Goal: Task Accomplishment & Management: Manage account settings

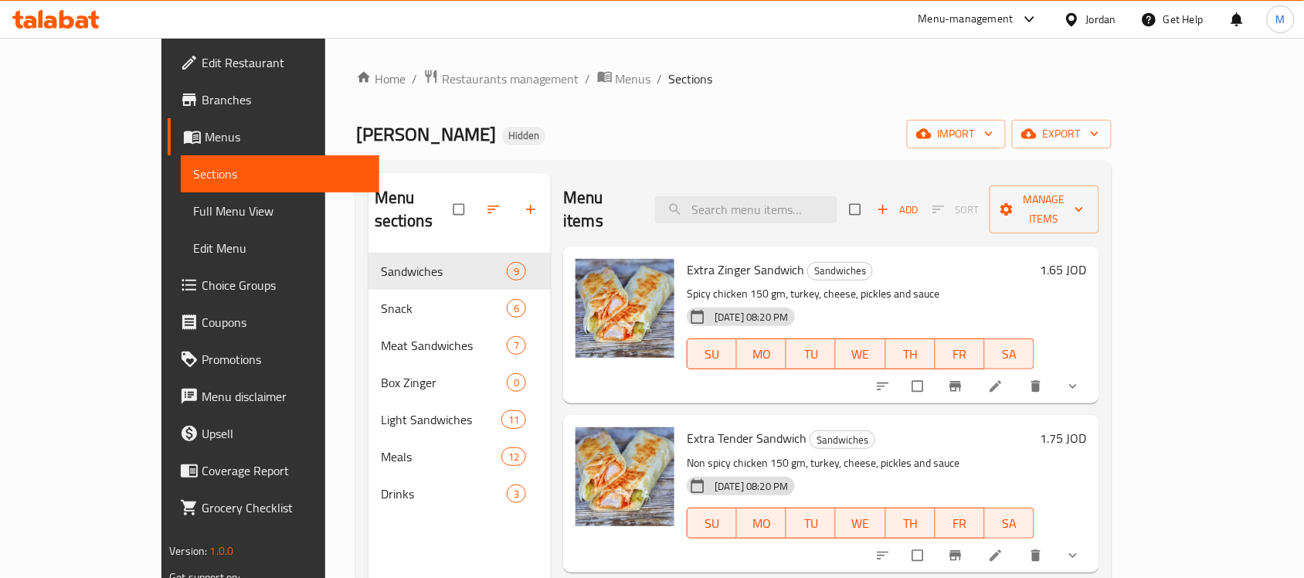
click at [1091, 19] on div "Jordan" at bounding box center [1101, 19] width 30 height 17
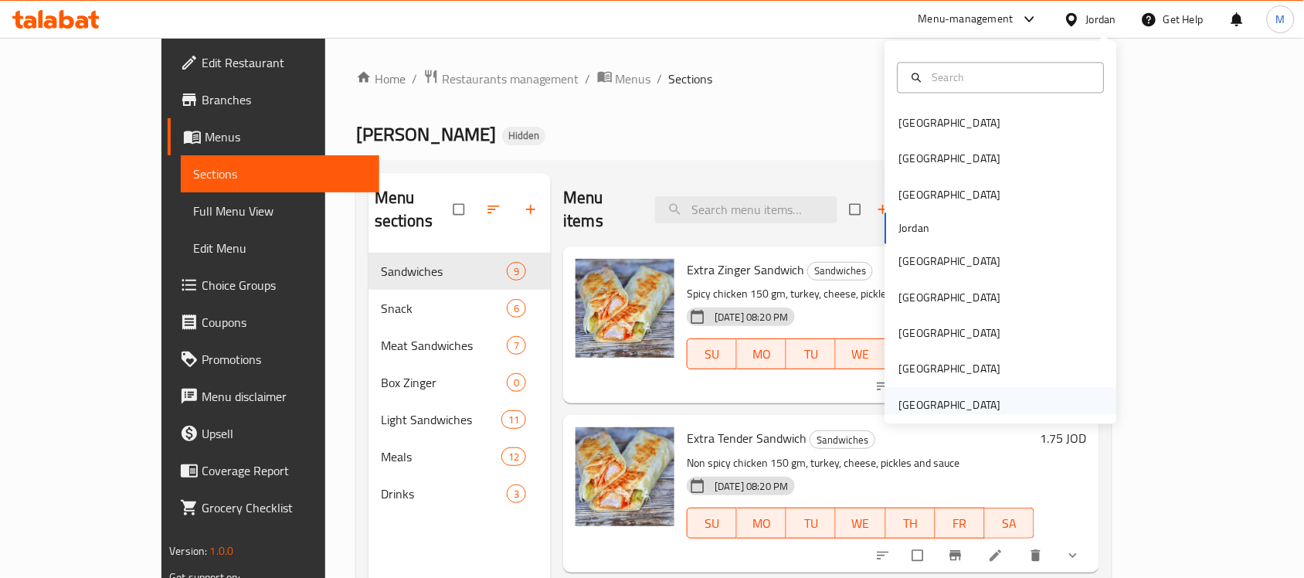
click at [1012, 408] on div "[GEOGRAPHIC_DATA]" at bounding box center [1001, 405] width 232 height 36
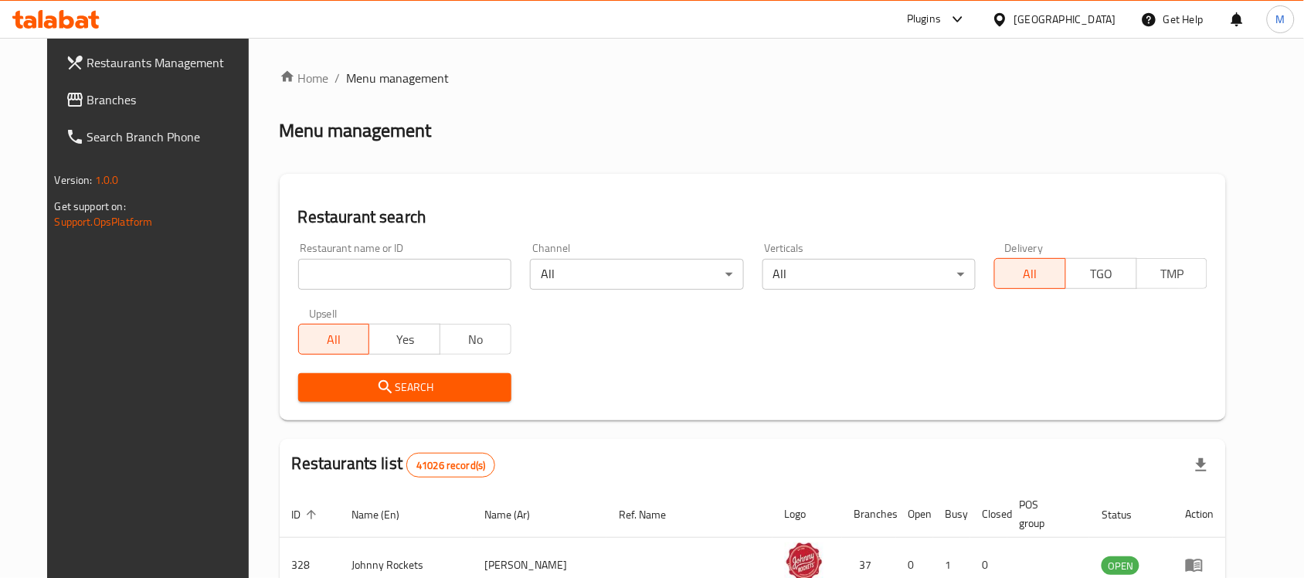
click at [110, 99] on span "Branches" at bounding box center [169, 99] width 165 height 19
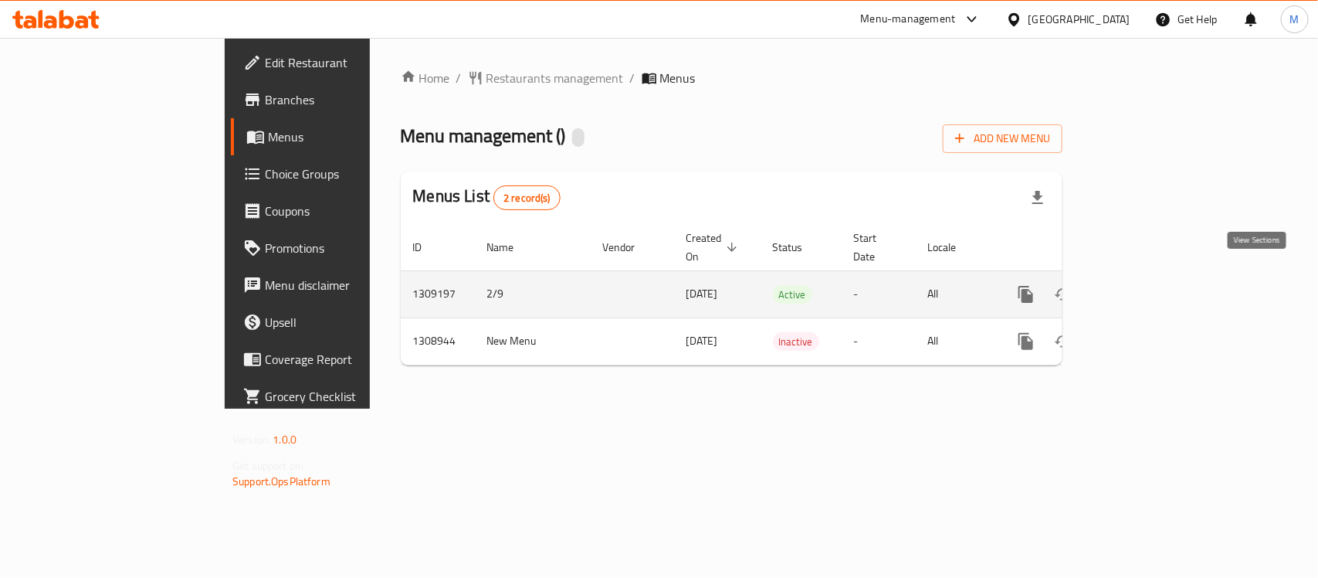
click at [1147, 285] on icon "enhanced table" at bounding box center [1137, 294] width 19 height 19
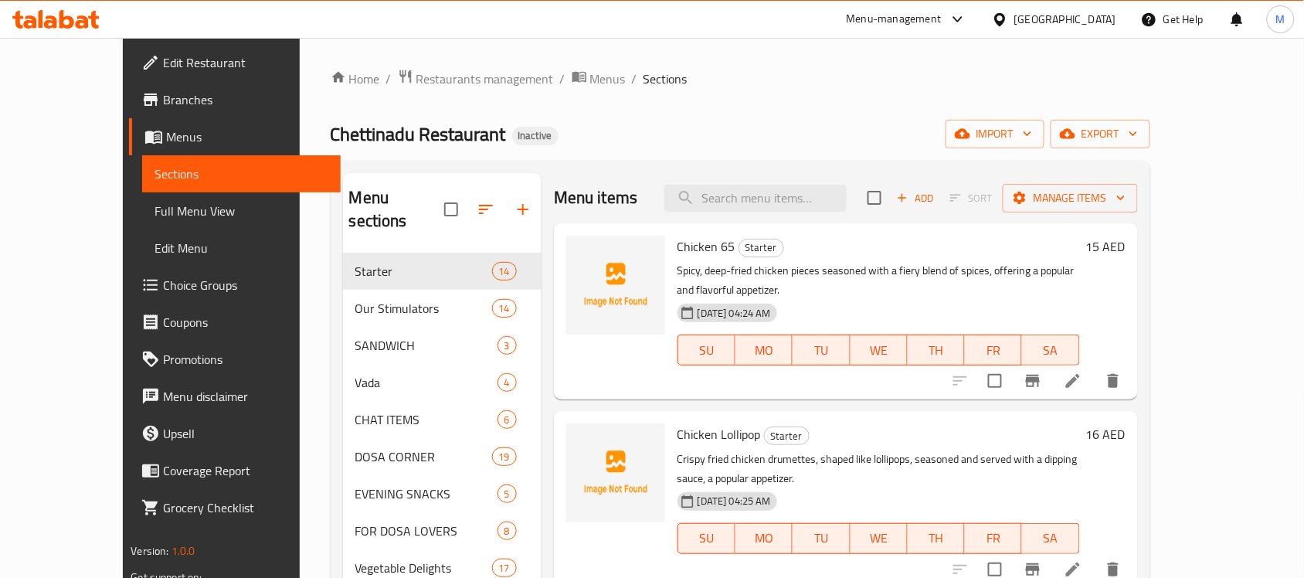
click at [835, 122] on div "Chettinadu Restaurant Inactive import export" at bounding box center [740, 134] width 819 height 29
click at [1035, 141] on icon "button" at bounding box center [1026, 133] width 15 height 15
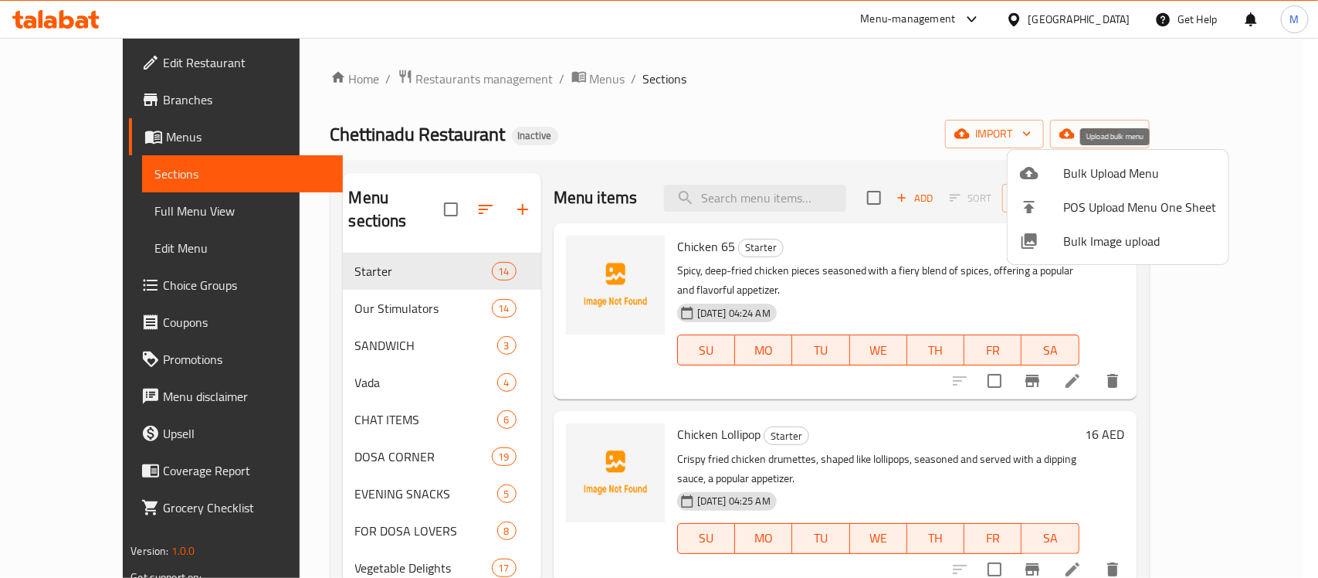
click at [1121, 170] on span "Bulk Upload Menu" at bounding box center [1139, 173] width 153 height 19
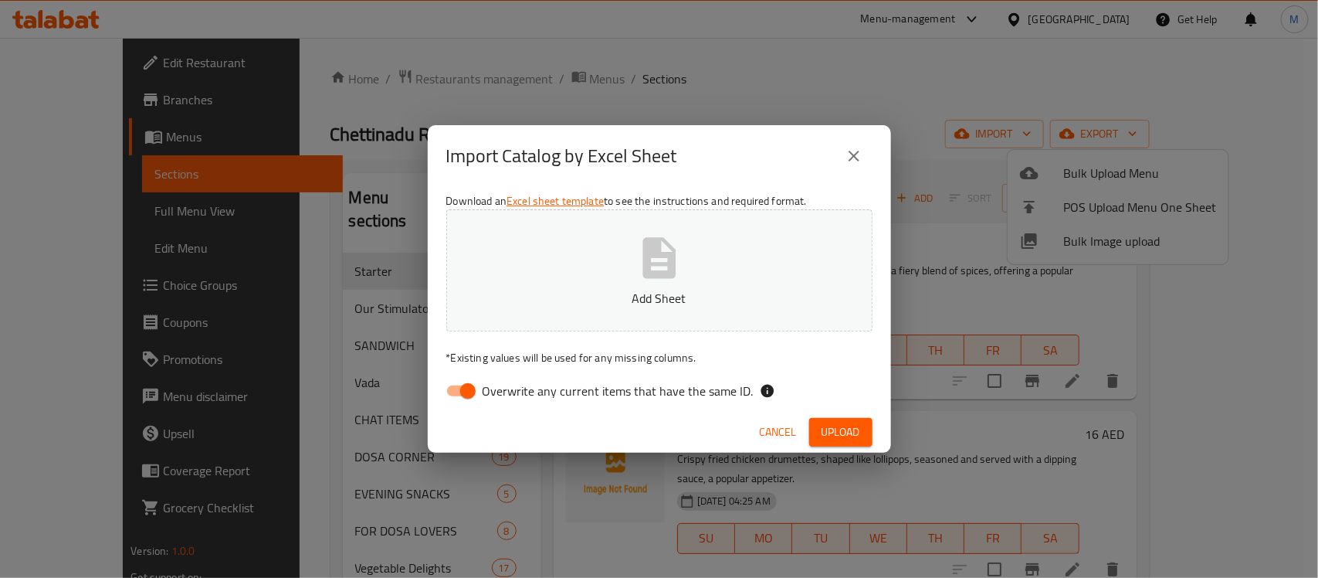
drag, startPoint x: 456, startPoint y: 412, endPoint x: 464, endPoint y: 398, distance: 15.6
click at [456, 412] on div "Cancel Upload" at bounding box center [659, 432] width 463 height 41
click at [464, 398] on input "Overwrite any current items that have the same ID." at bounding box center [468, 390] width 88 height 29
checkbox input "false"
click at [721, 151] on div "Import Catalog by Excel Sheet" at bounding box center [659, 155] width 426 height 37
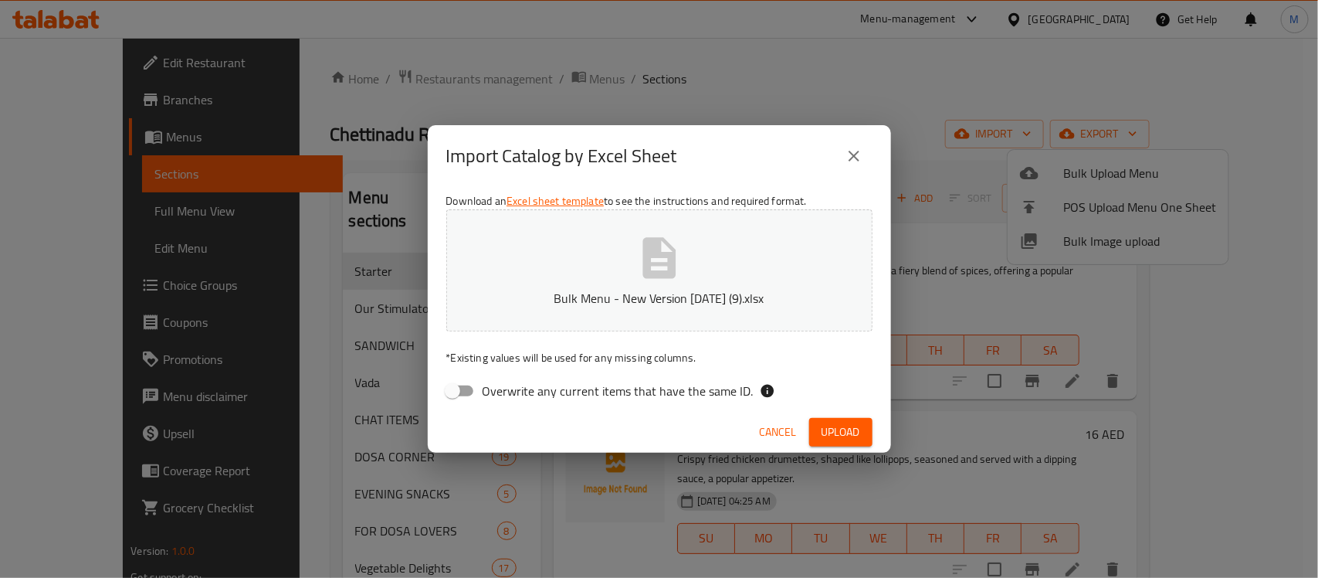
click at [838, 442] on button "Upload" at bounding box center [840, 432] width 63 height 29
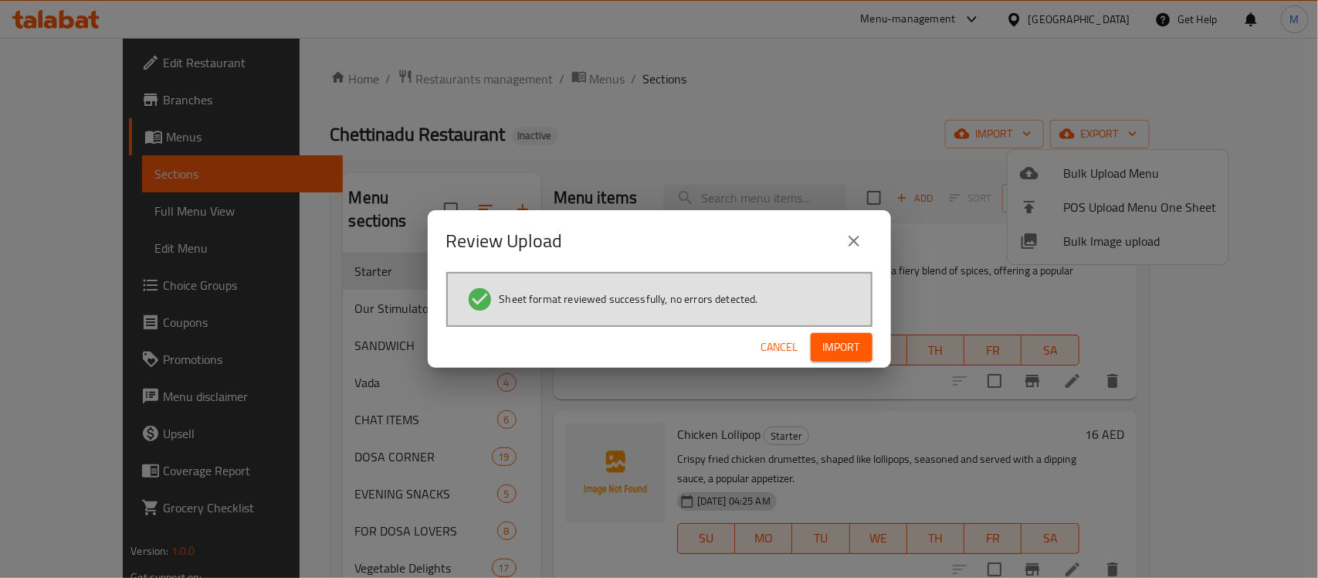
click at [858, 358] on button "Import" at bounding box center [842, 347] width 62 height 29
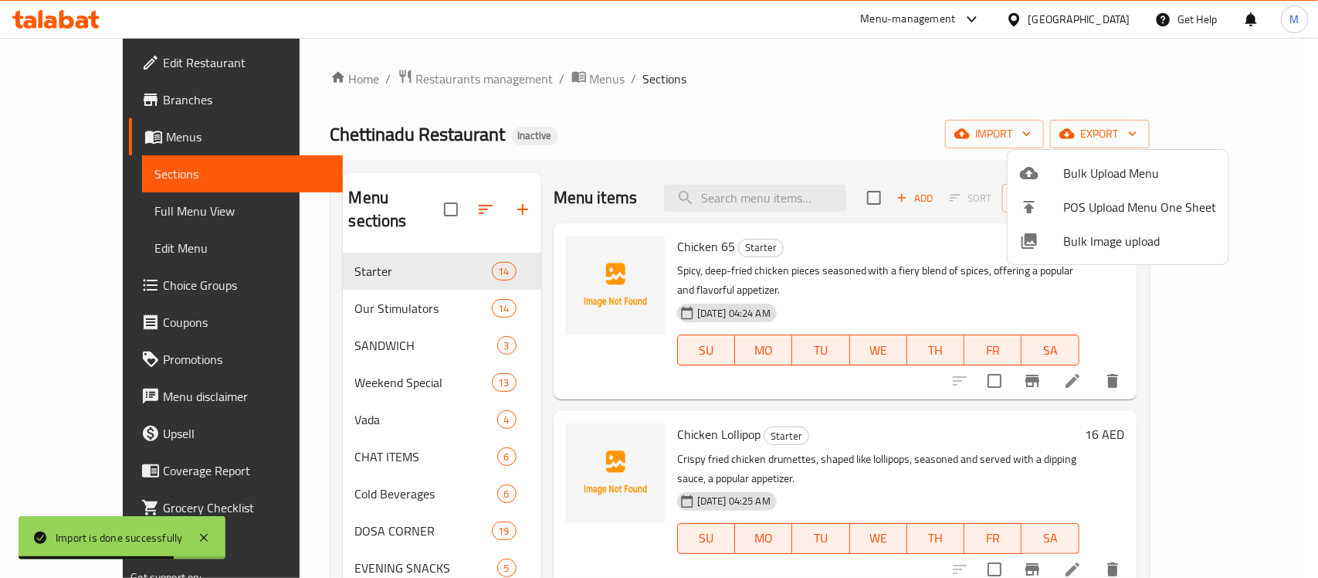
click at [639, 124] on div at bounding box center [659, 289] width 1318 height 578
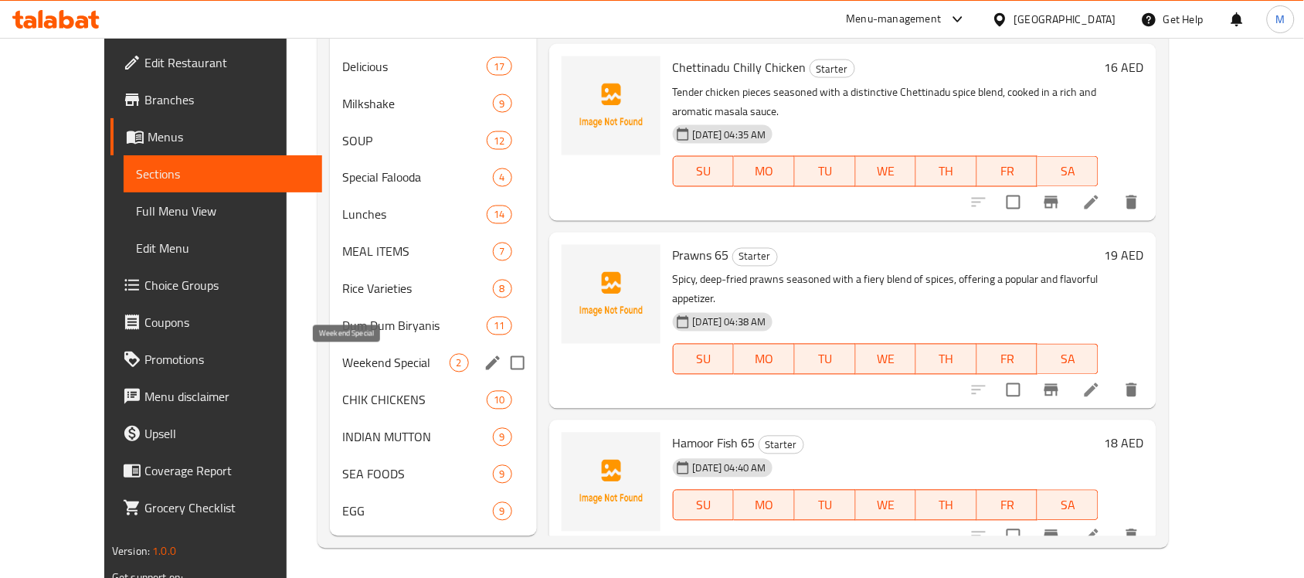
click at [382, 364] on span "Weekend Special" at bounding box center [395, 363] width 107 height 19
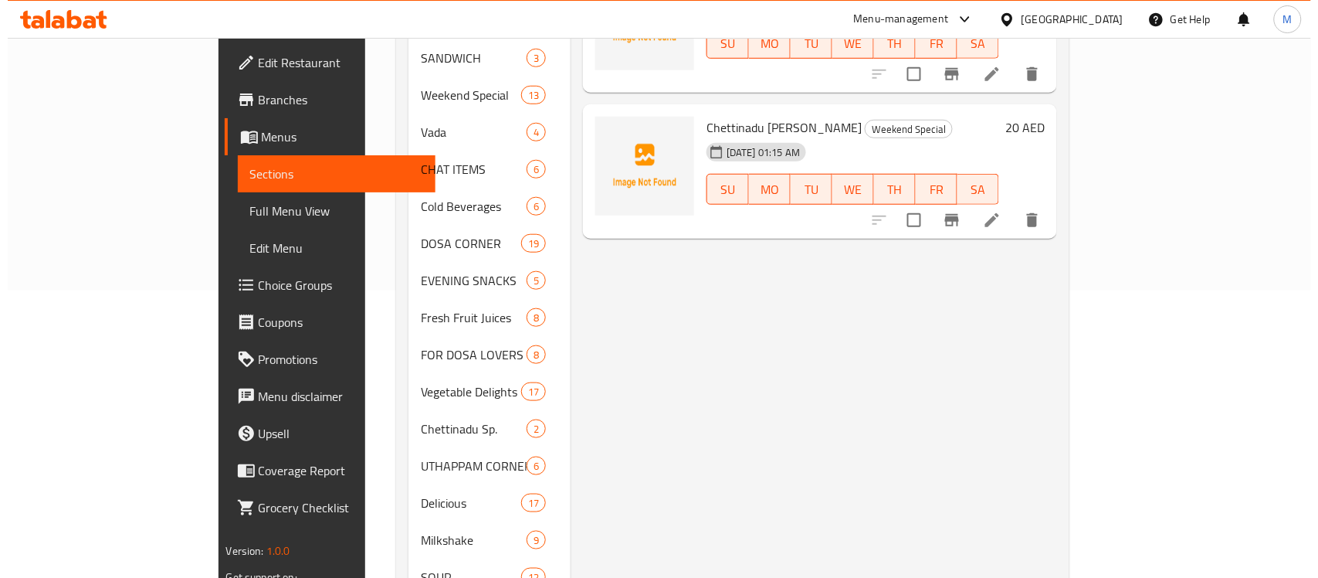
scroll to position [121, 0]
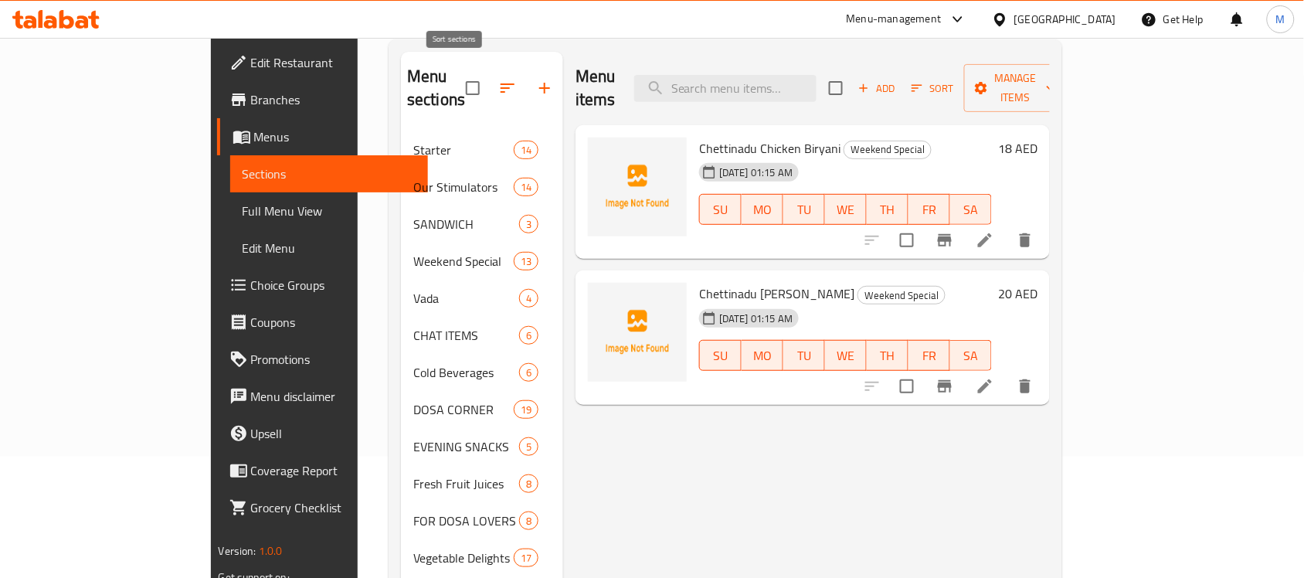
click at [498, 79] on icon "button" at bounding box center [507, 88] width 19 height 19
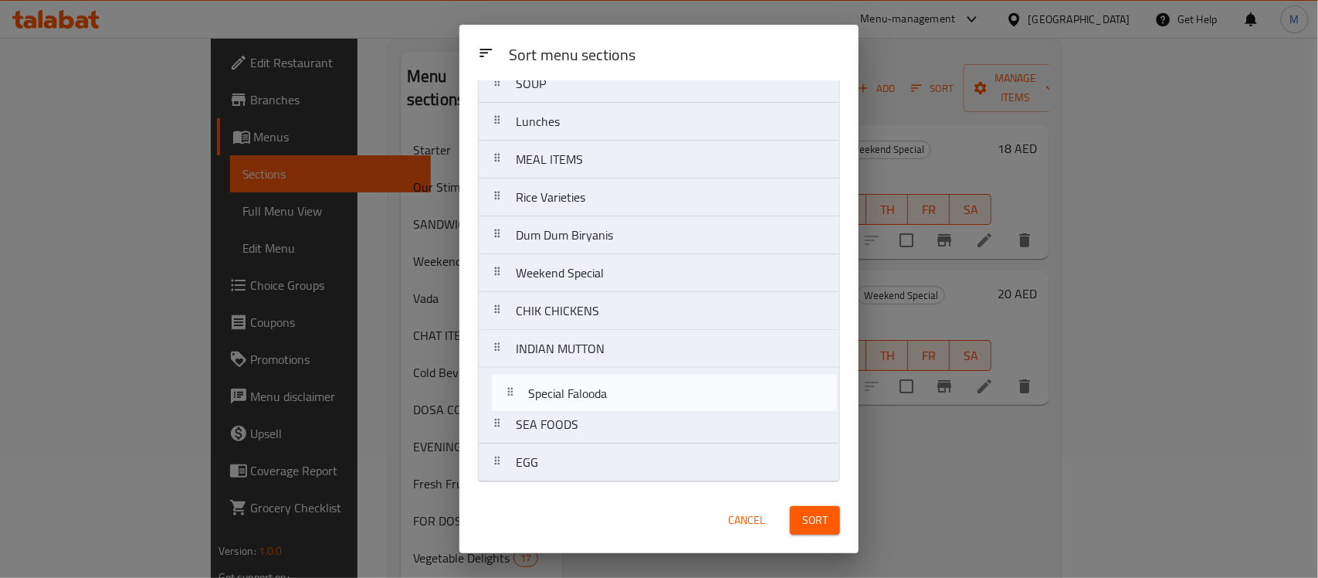
scroll to position [670, 0]
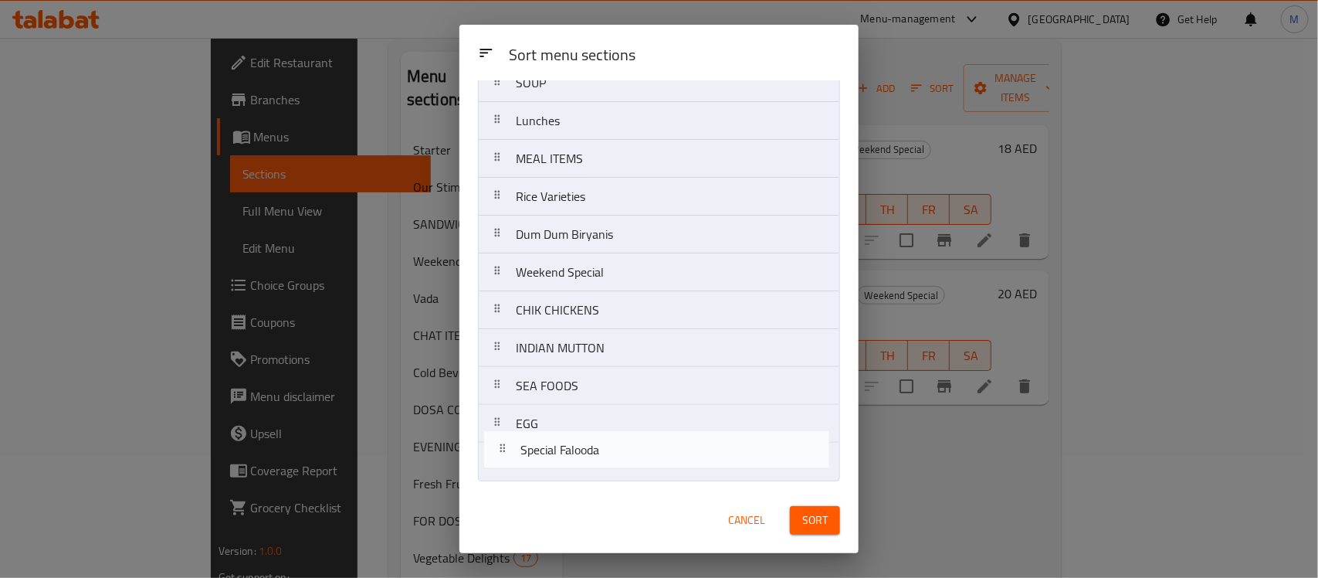
drag, startPoint x: 592, startPoint y: 129, endPoint x: 601, endPoint y: 466, distance: 336.8
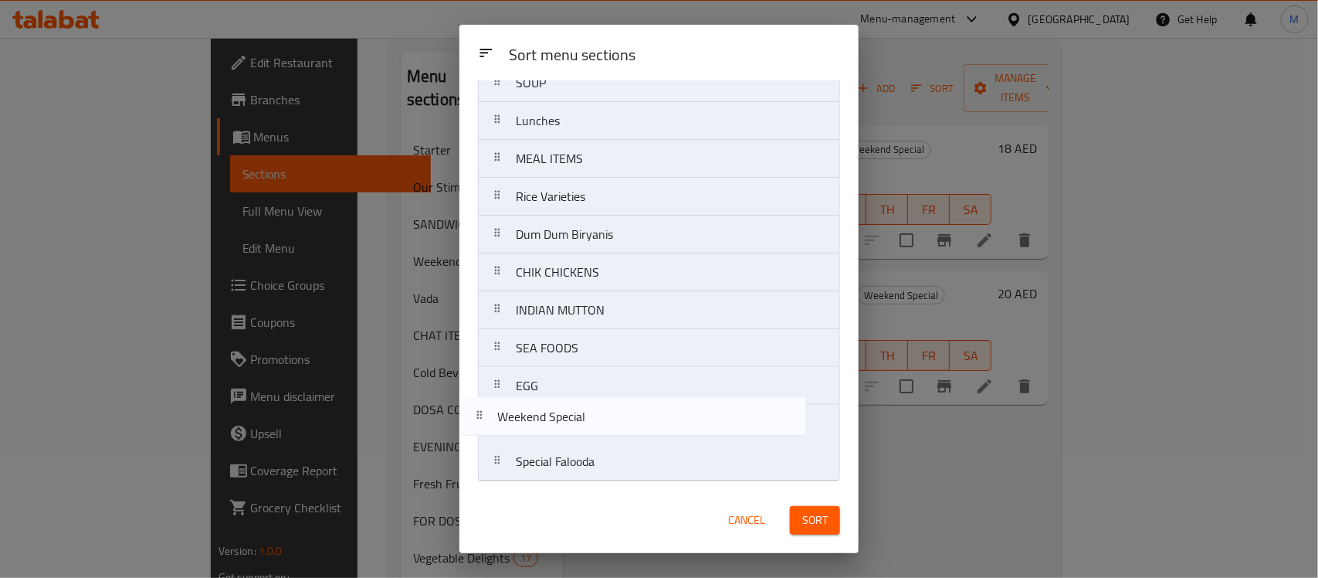
drag, startPoint x: 626, startPoint y: 278, endPoint x: 608, endPoint y: 435, distance: 157.8
drag, startPoint x: 579, startPoint y: 151, endPoint x: 609, endPoint y: 427, distance: 278.0
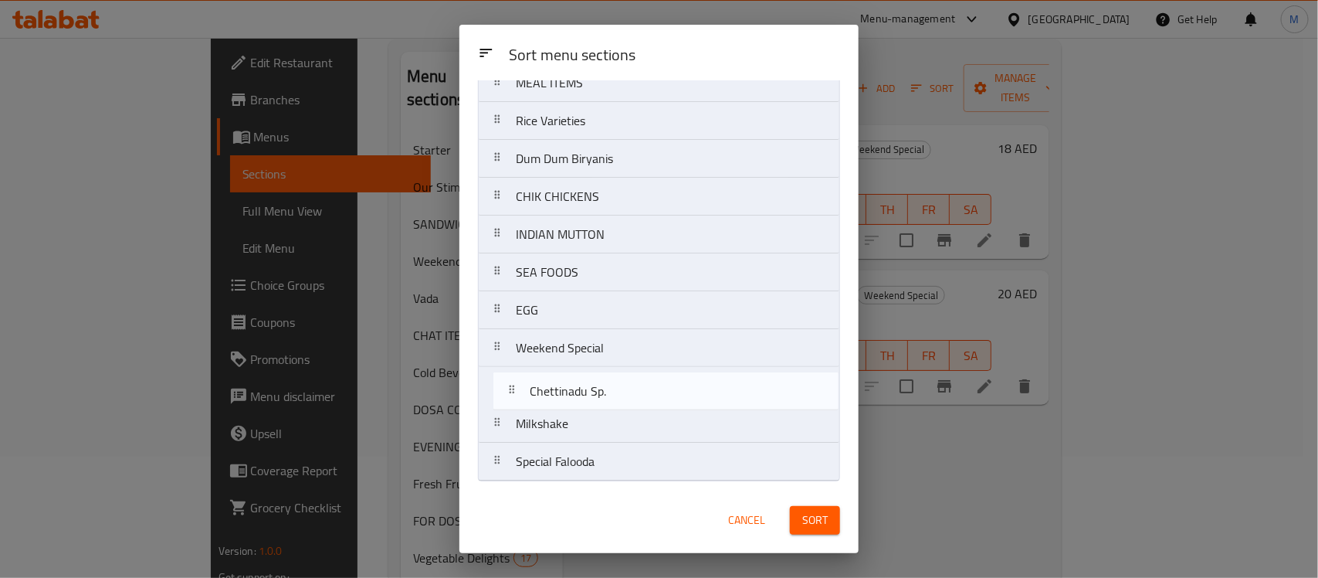
drag, startPoint x: 619, startPoint y: 232, endPoint x: 633, endPoint y: 404, distance: 172.0
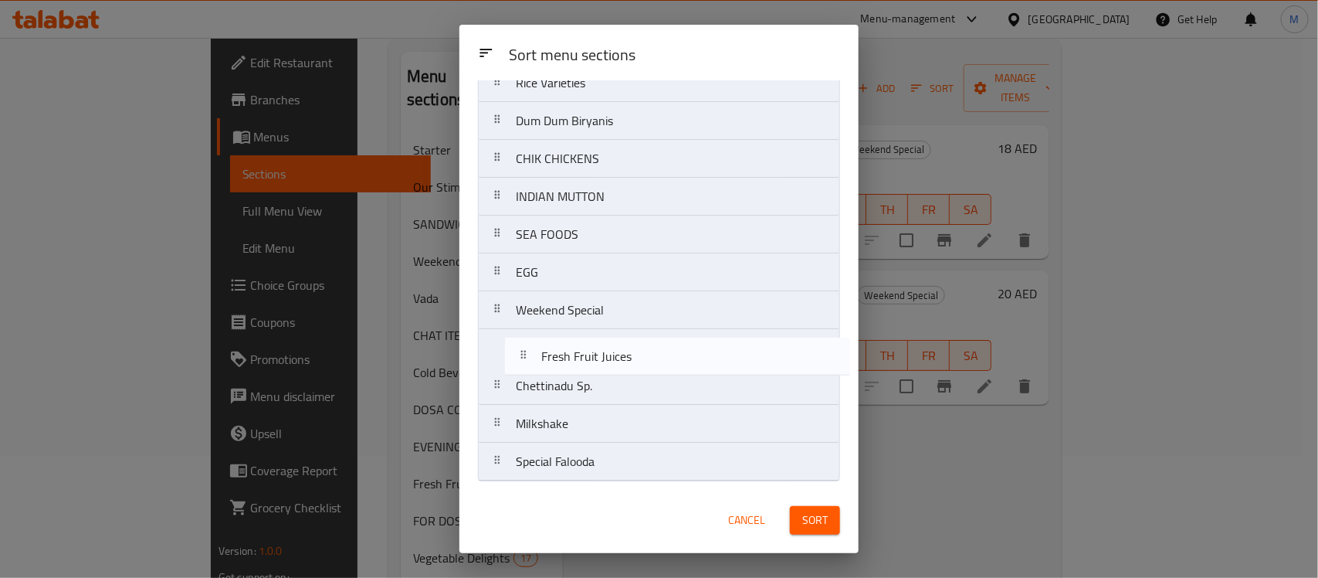
drag, startPoint x: 614, startPoint y: 210, endPoint x: 642, endPoint y: 372, distance: 164.5
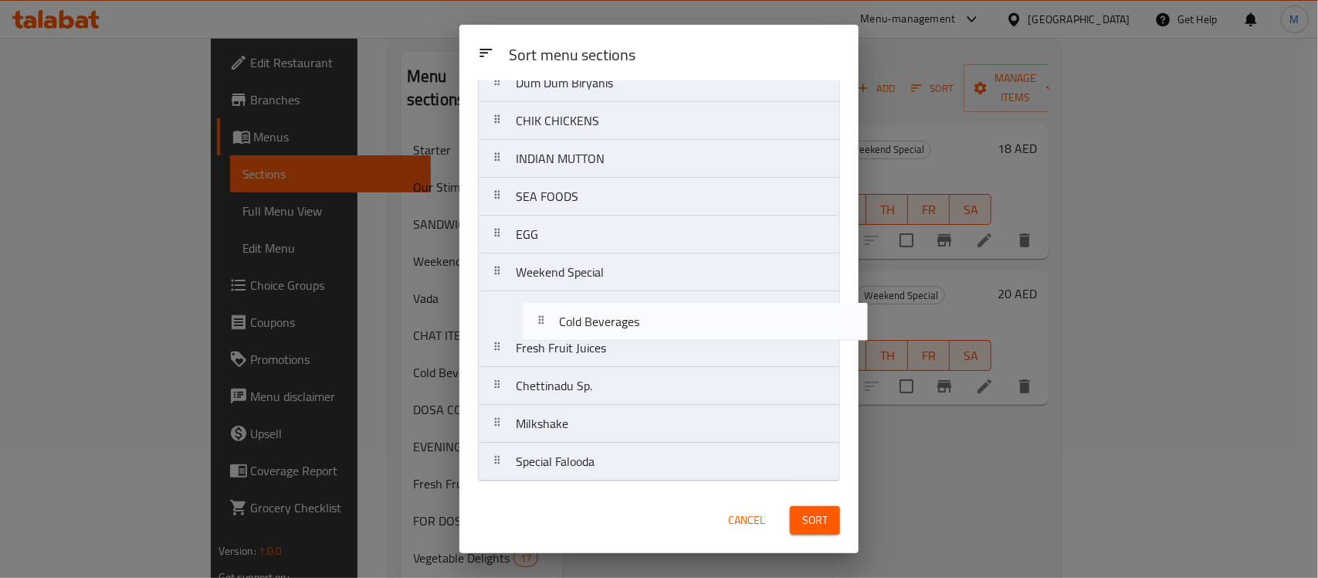
drag, startPoint x: 581, startPoint y: 185, endPoint x: 623, endPoint y: 318, distance: 139.5
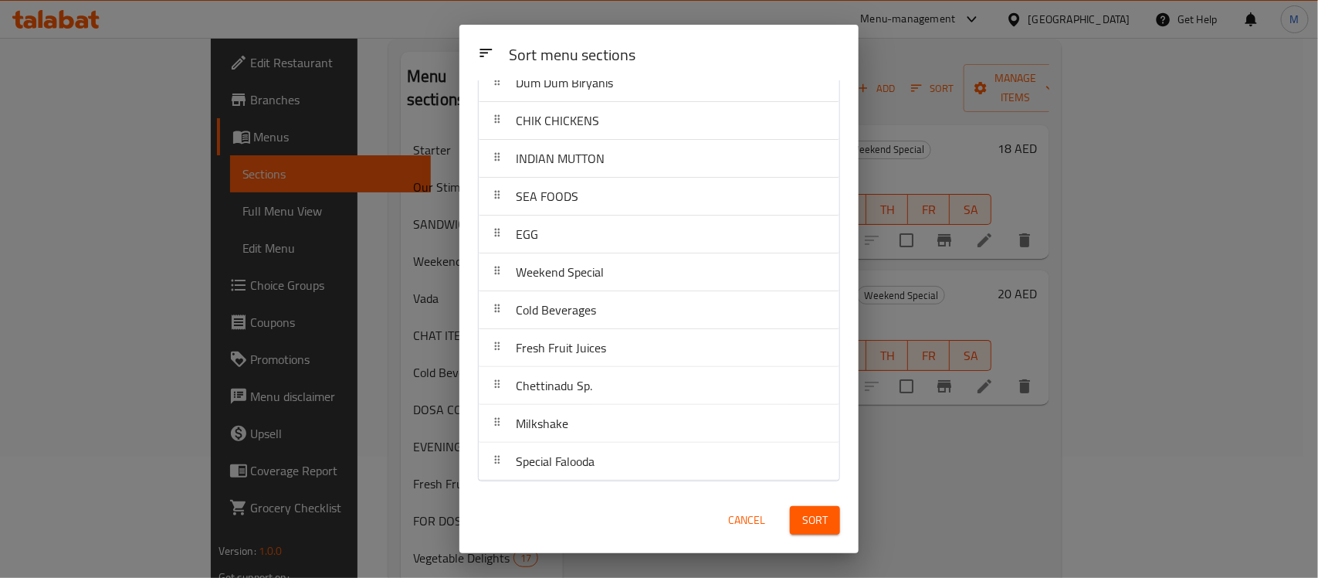
click at [838, 524] on button "Sort" at bounding box center [815, 520] width 50 height 29
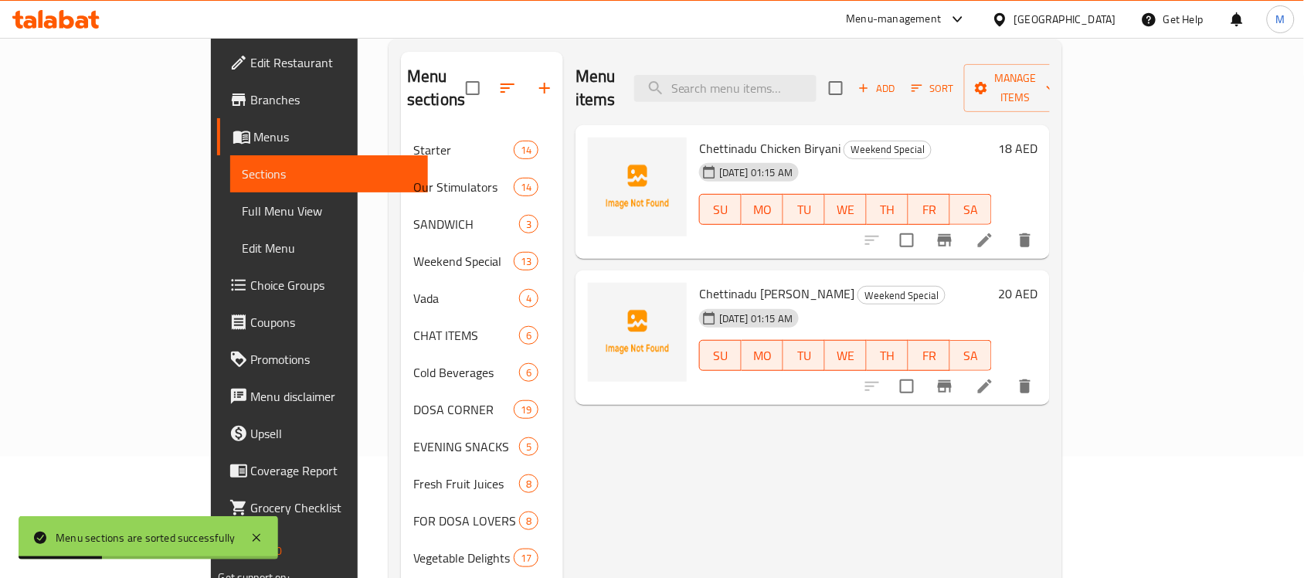
click at [242, 209] on span "Full Menu View" at bounding box center [329, 211] width 174 height 19
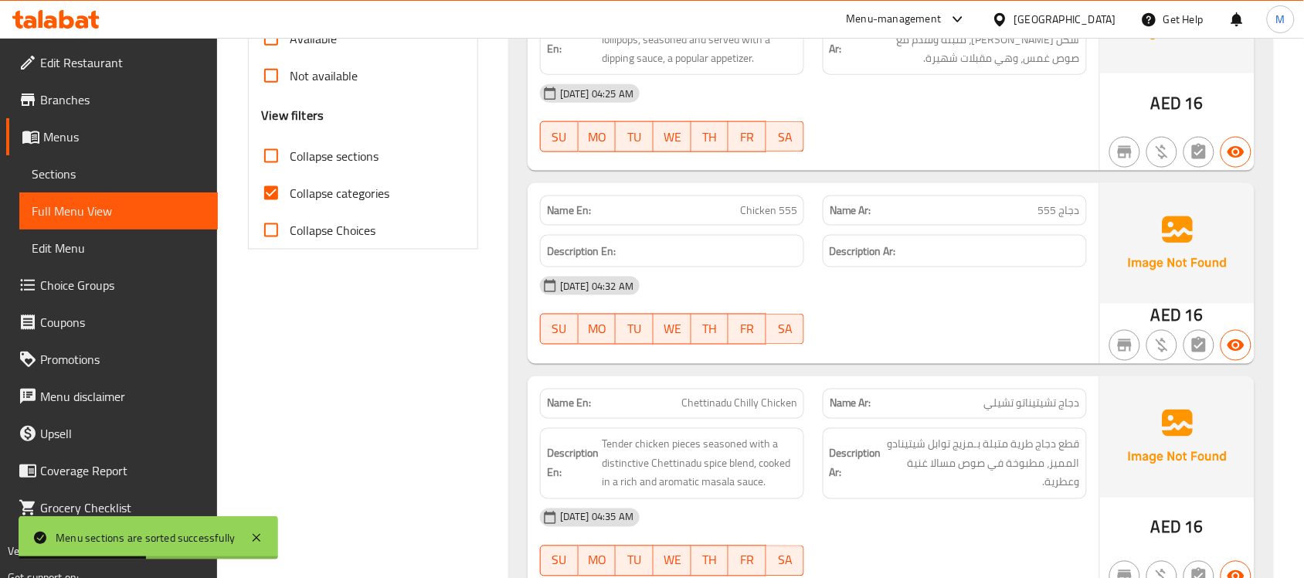
scroll to position [507, 0]
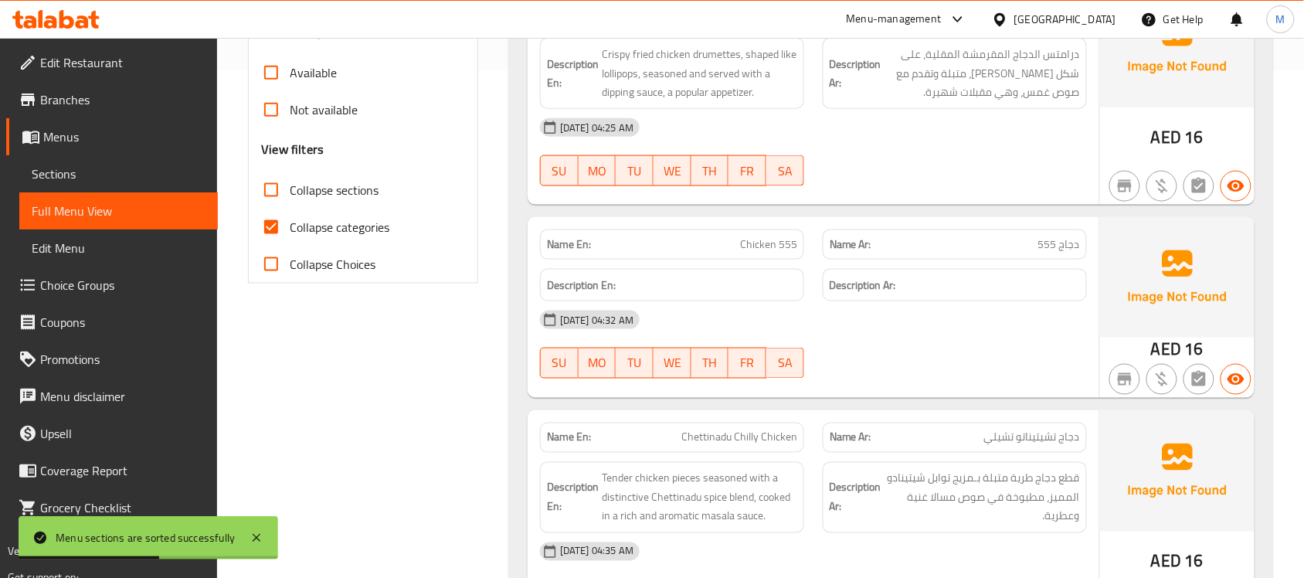
click at [267, 182] on input "Collapse sections" at bounding box center [271, 189] width 37 height 37
checkbox input "true"
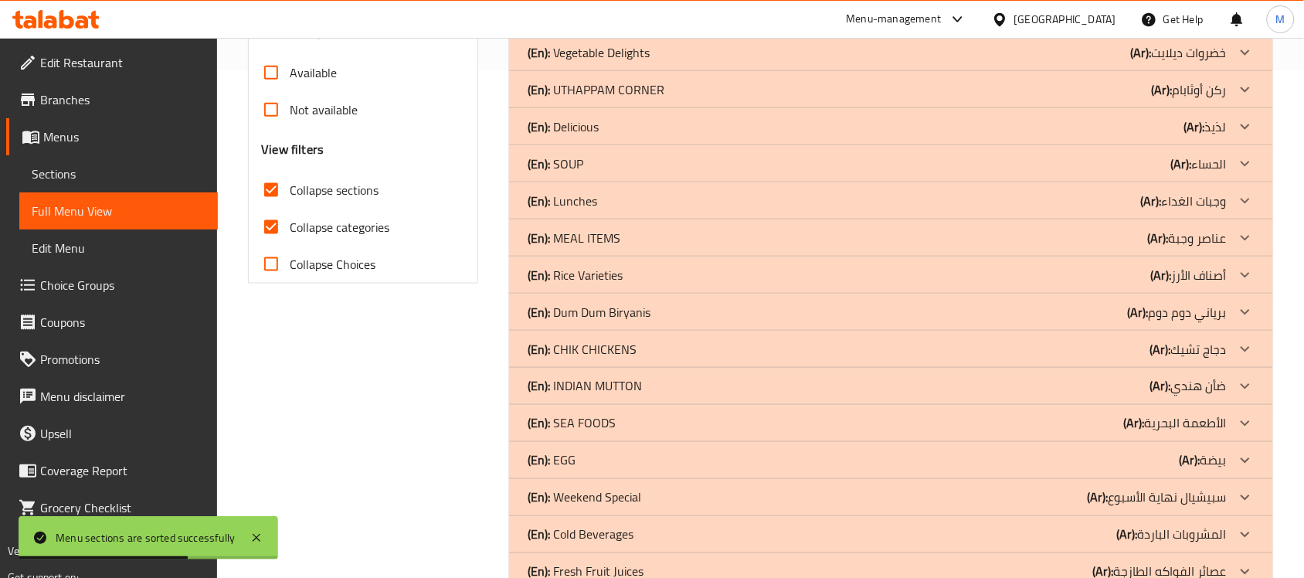
scroll to position [661, 0]
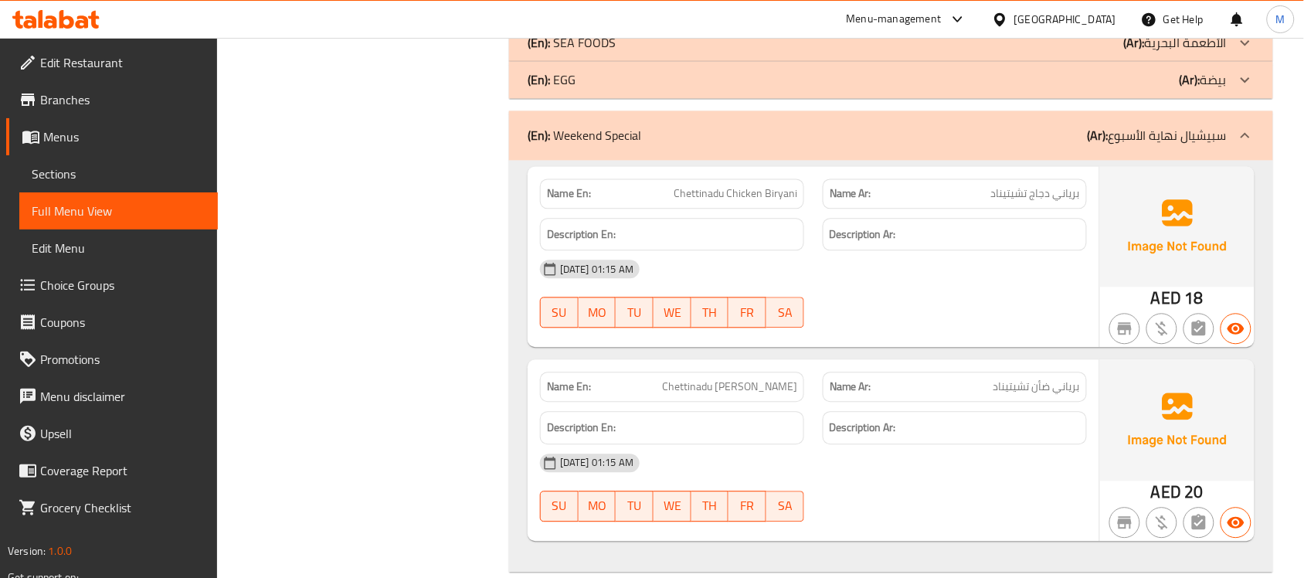
scroll to position [854, 0]
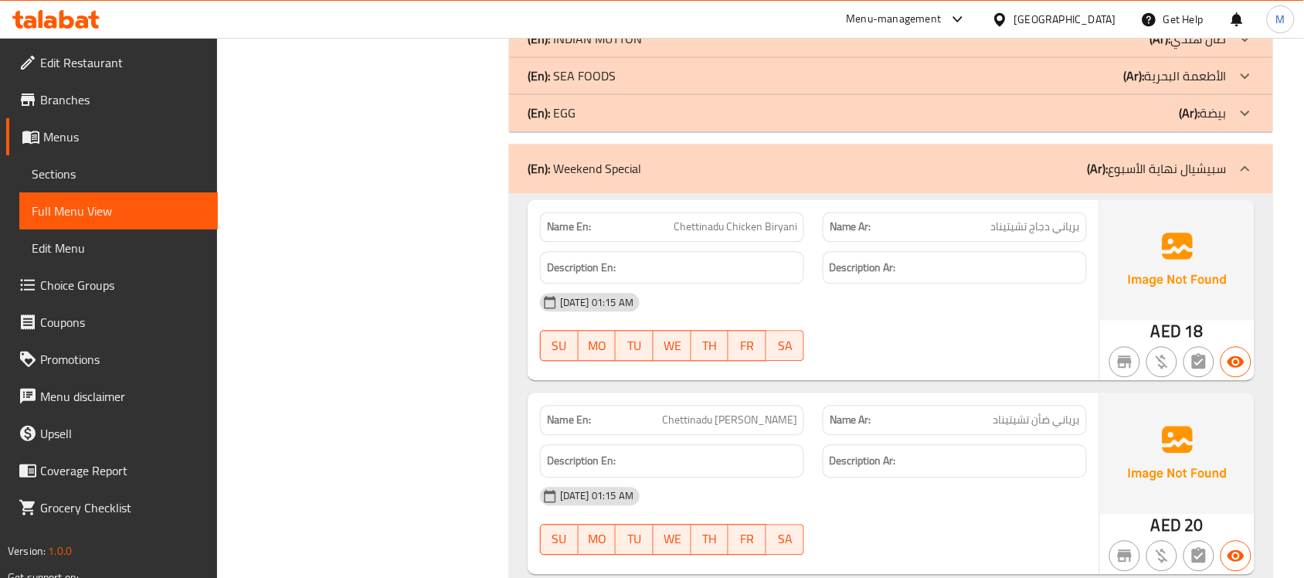
click at [670, 180] on div "(En): Weekend Special (Ar): سبيشيال نهاية الأسبوع" at bounding box center [891, 168] width 764 height 49
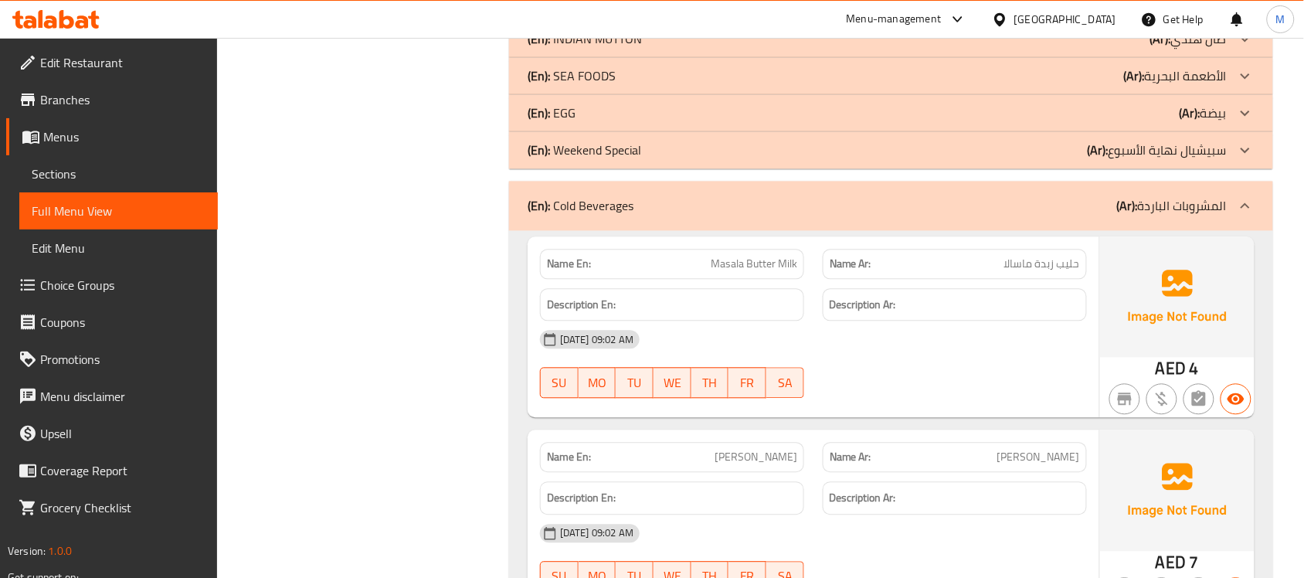
scroll to position [565, 0]
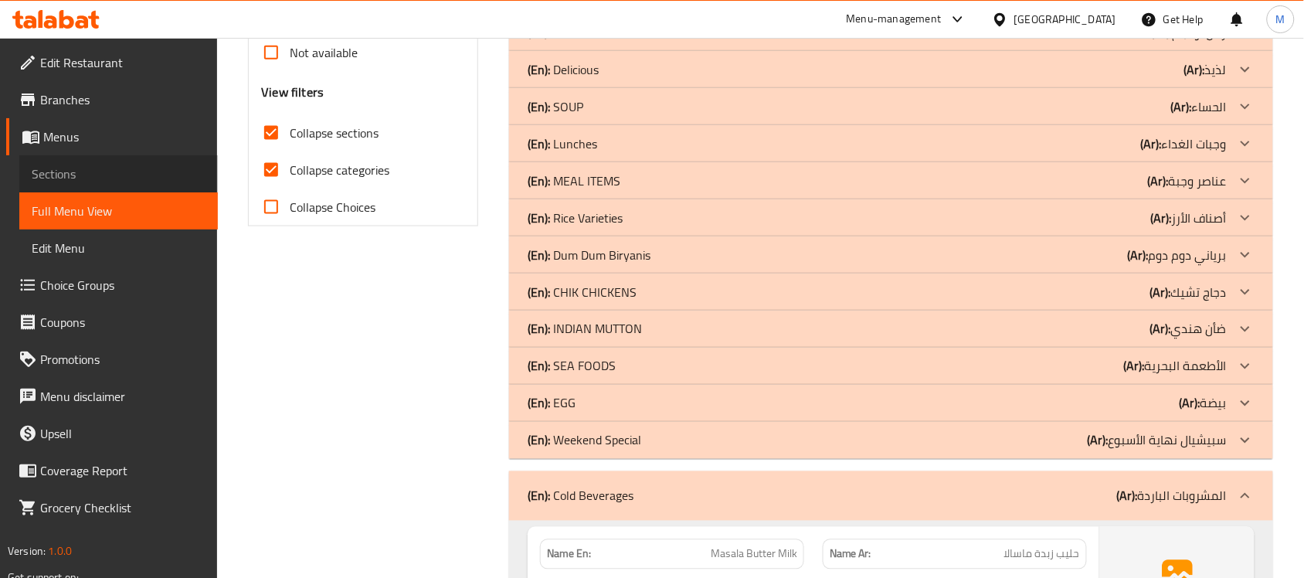
click at [112, 158] on link "Sections" at bounding box center [118, 173] width 198 height 37
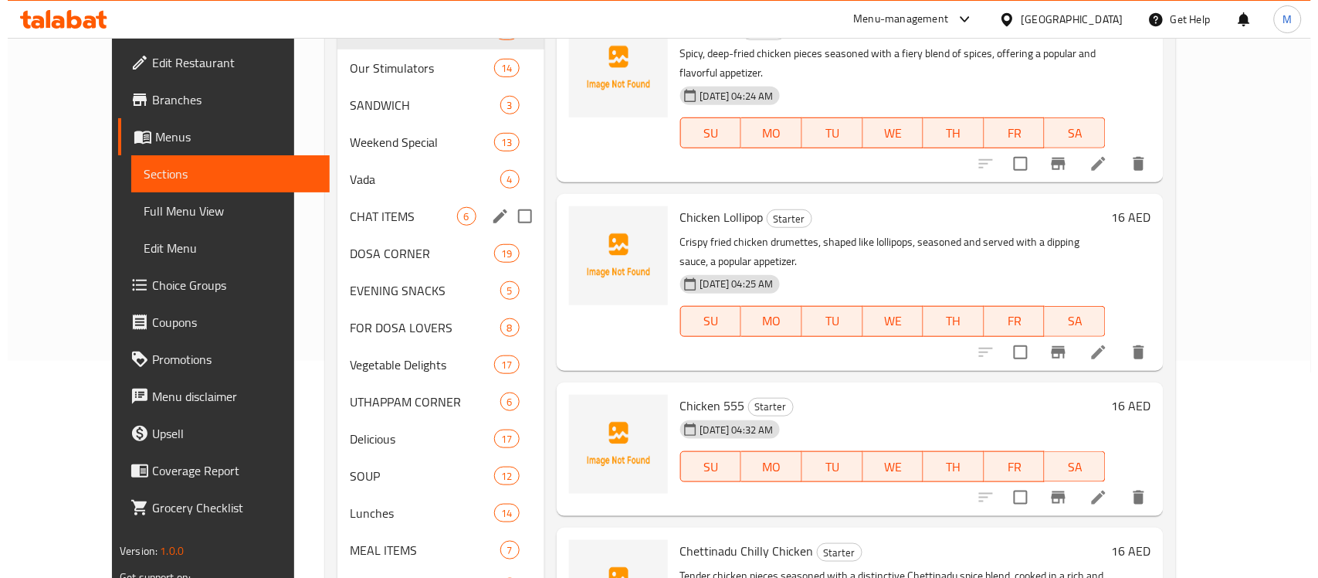
scroll to position [120, 0]
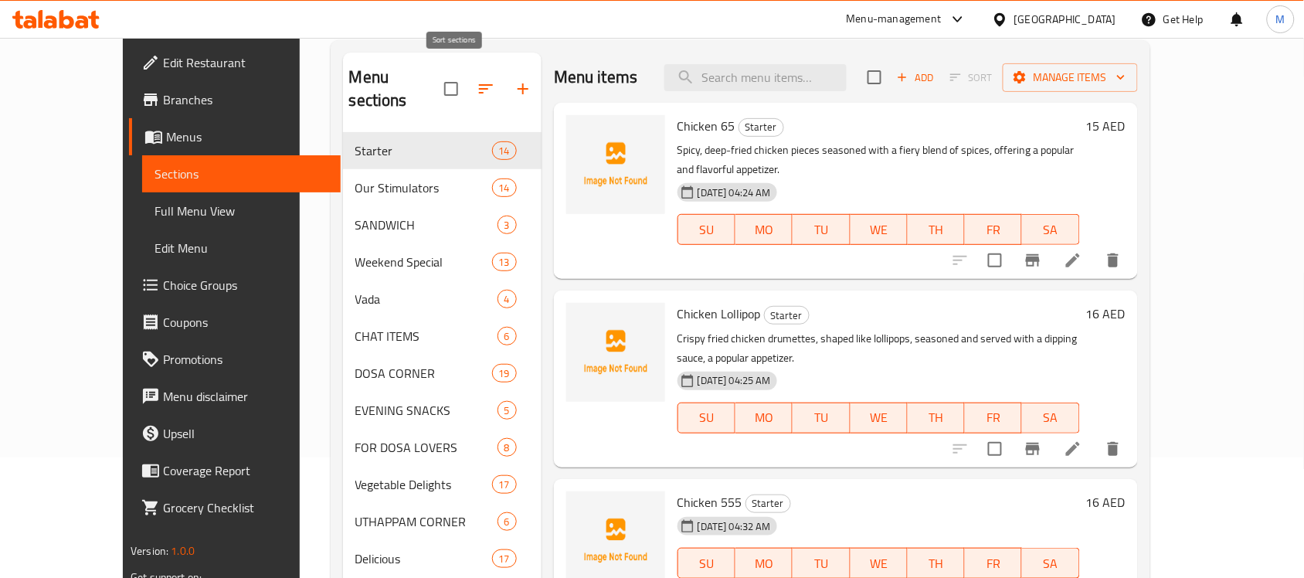
click at [476, 80] on icon "button" at bounding box center [485, 89] width 19 height 19
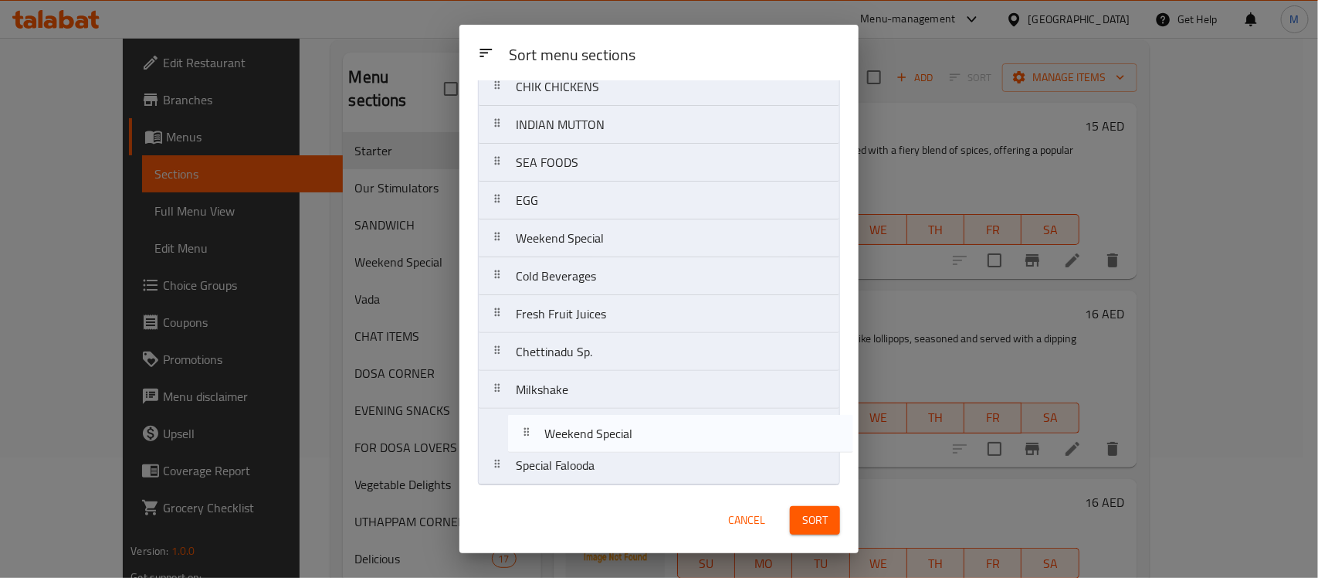
scroll to position [670, 0]
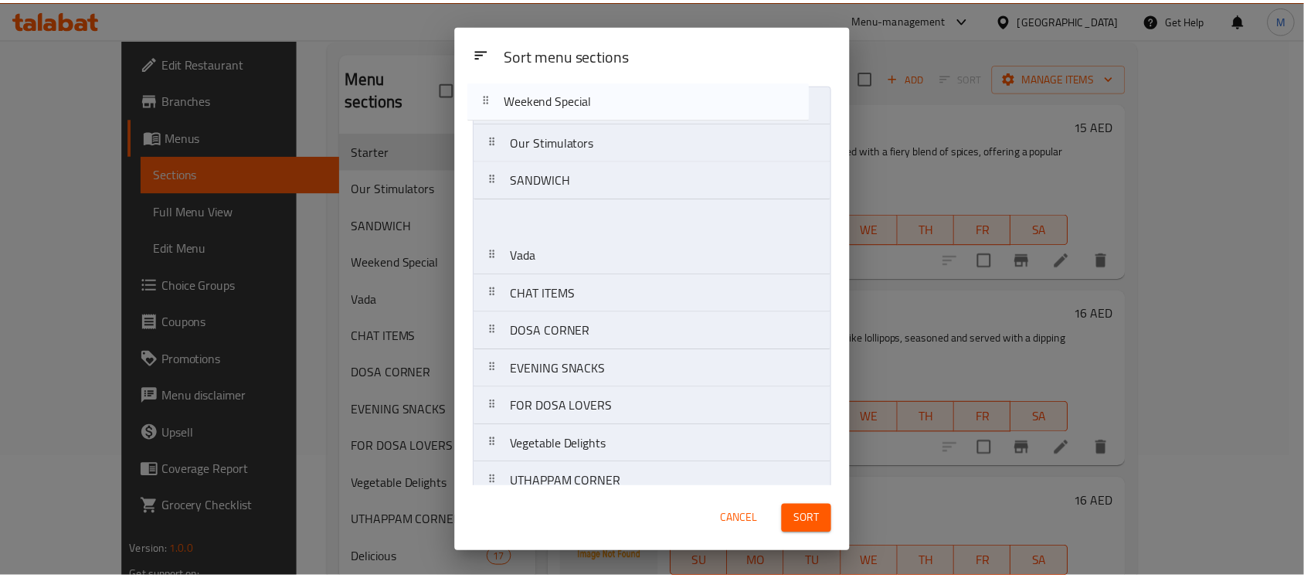
scroll to position [0, 0]
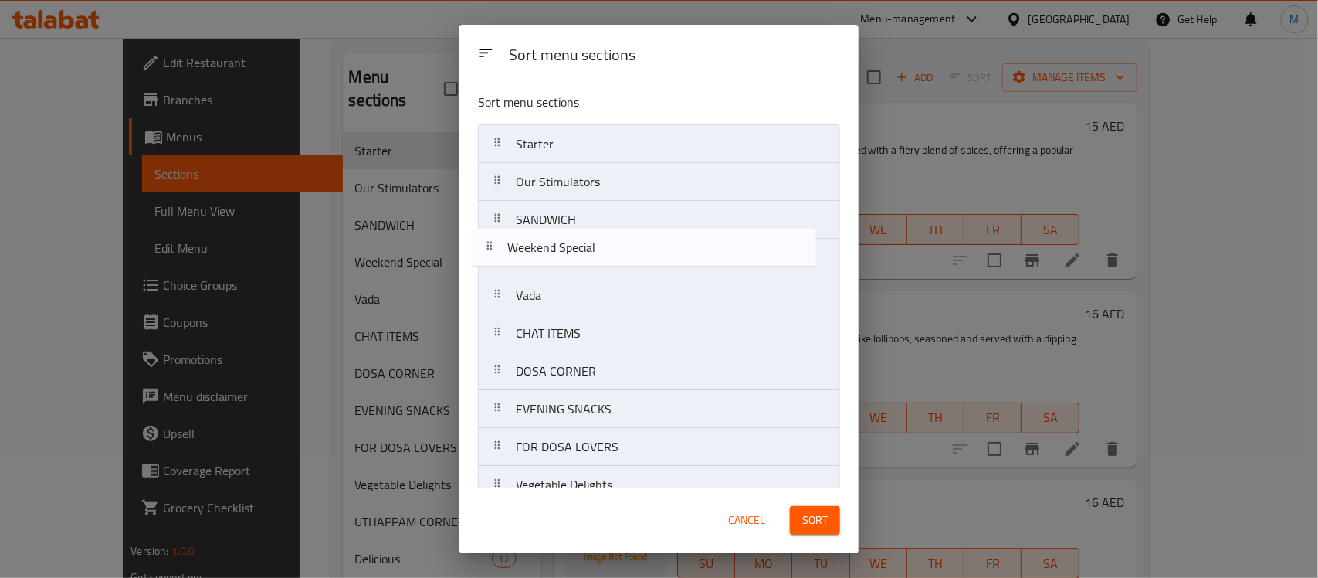
drag, startPoint x: 622, startPoint y: 239, endPoint x: 614, endPoint y: 249, distance: 13.2
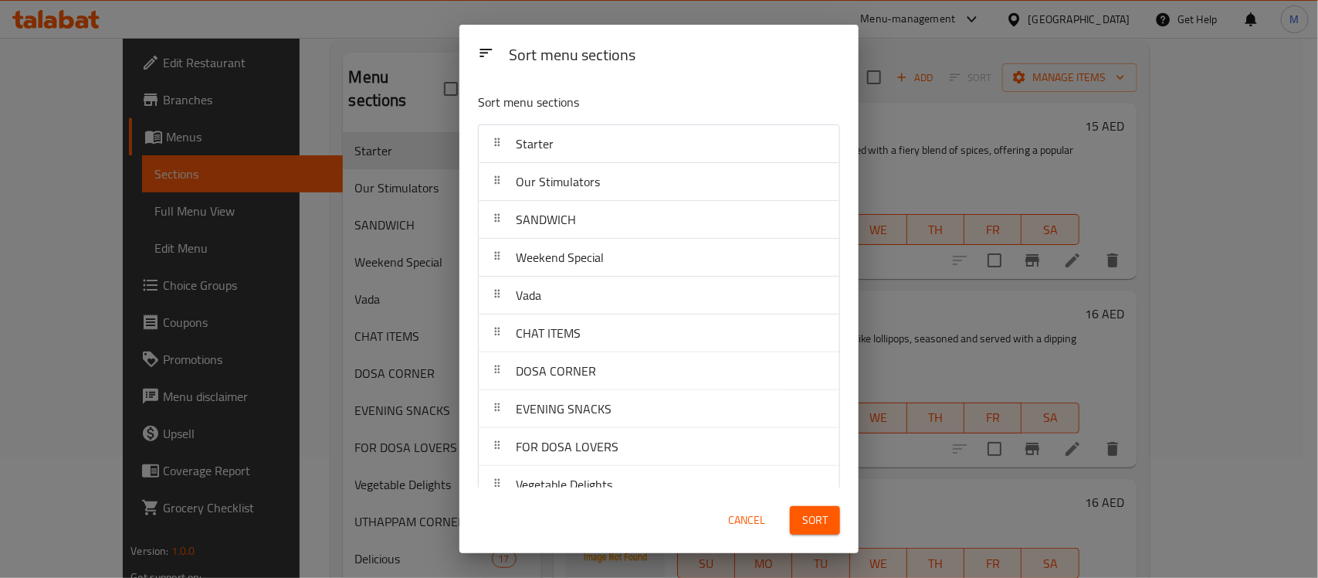
click at [798, 503] on div "Sort" at bounding box center [815, 520] width 69 height 47
click at [820, 525] on span "Sort" at bounding box center [814, 519] width 25 height 19
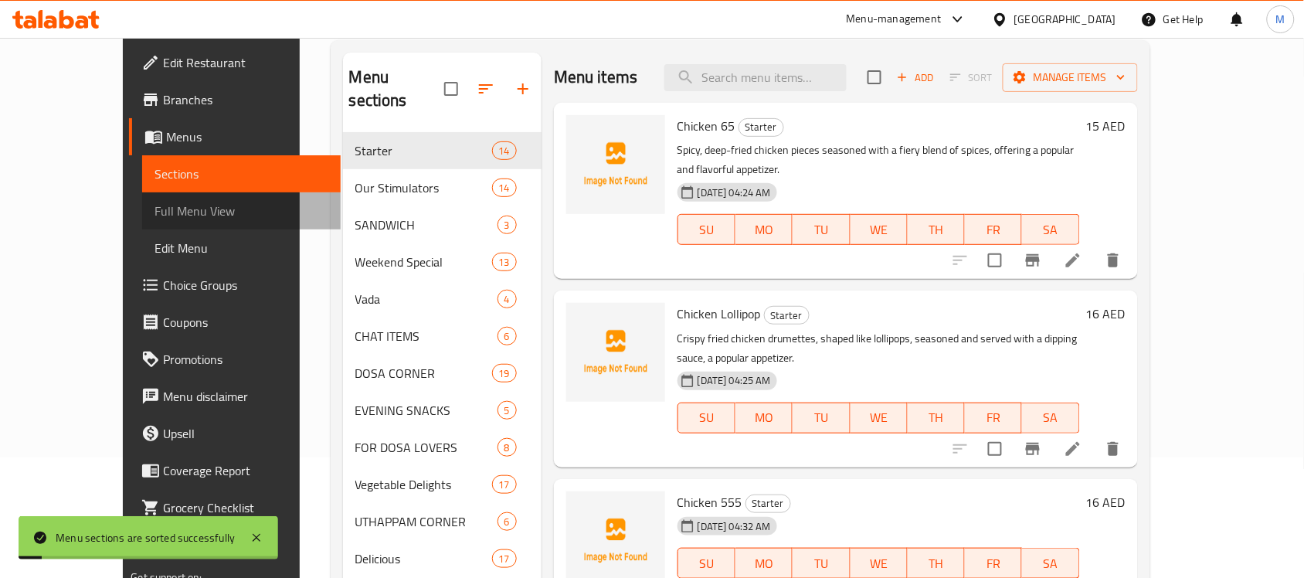
click at [154, 202] on span "Full Menu View" at bounding box center [241, 211] width 174 height 19
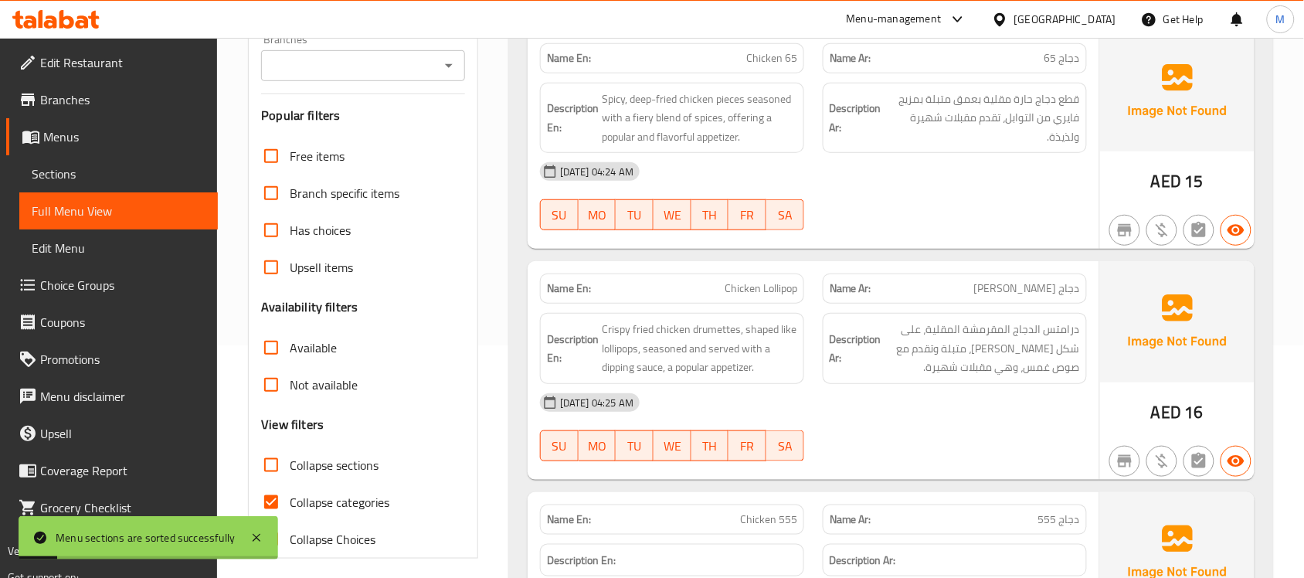
scroll to position [507, 0]
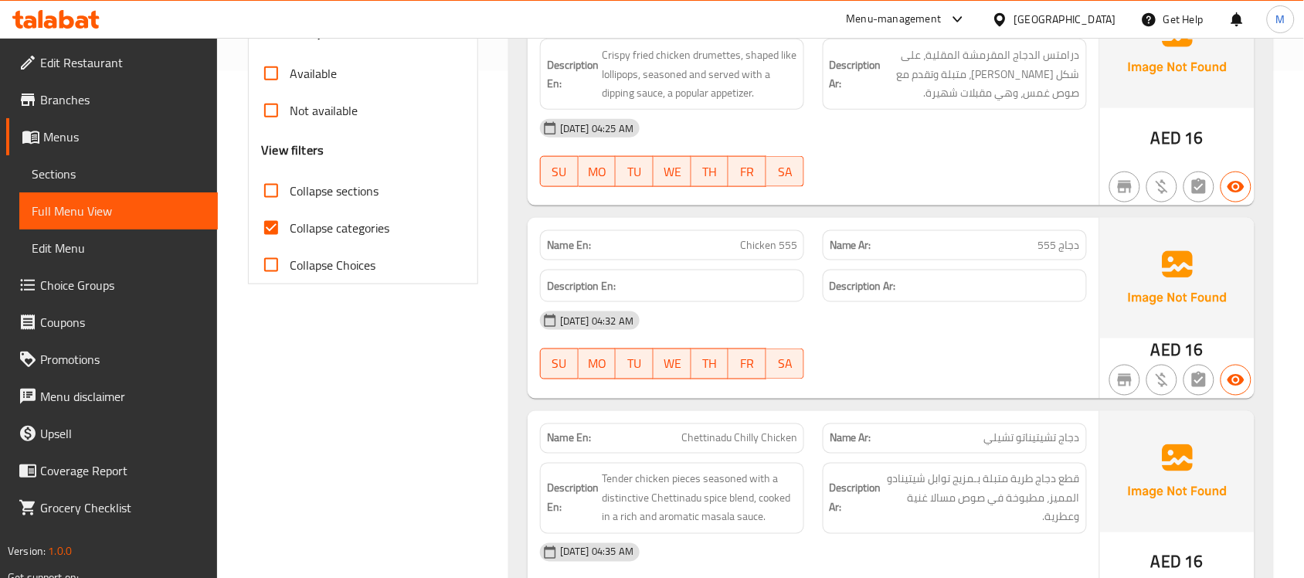
click at [296, 184] on span "Collapse sections" at bounding box center [334, 190] width 89 height 19
click at [290, 184] on input "Collapse sections" at bounding box center [271, 190] width 37 height 37
checkbox input "true"
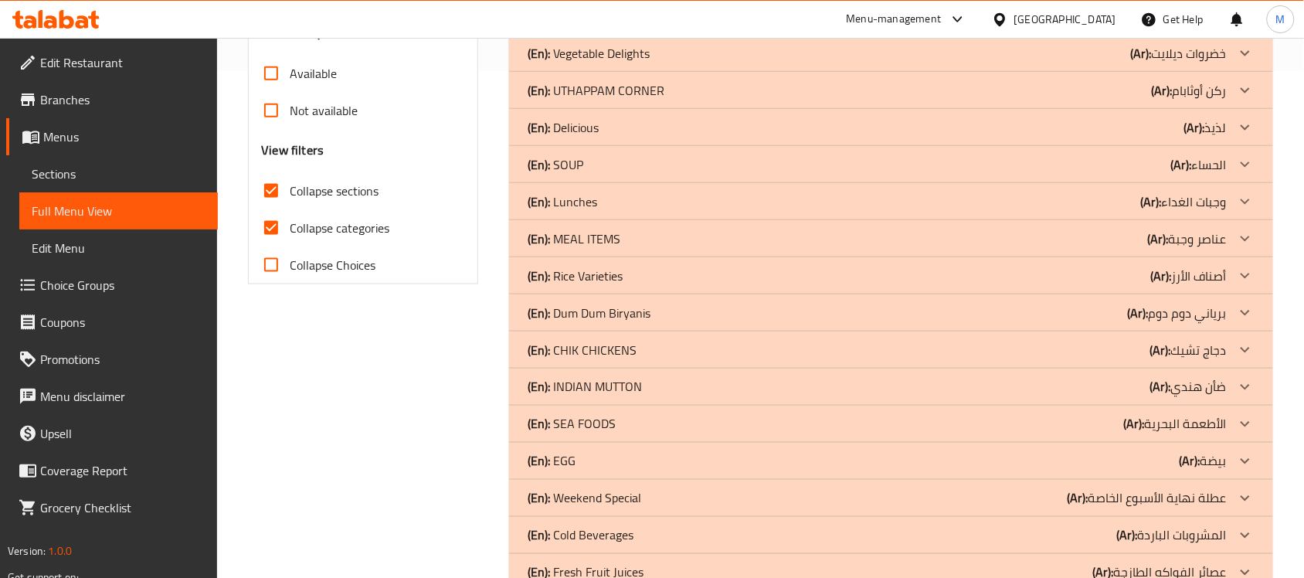
scroll to position [661, 0]
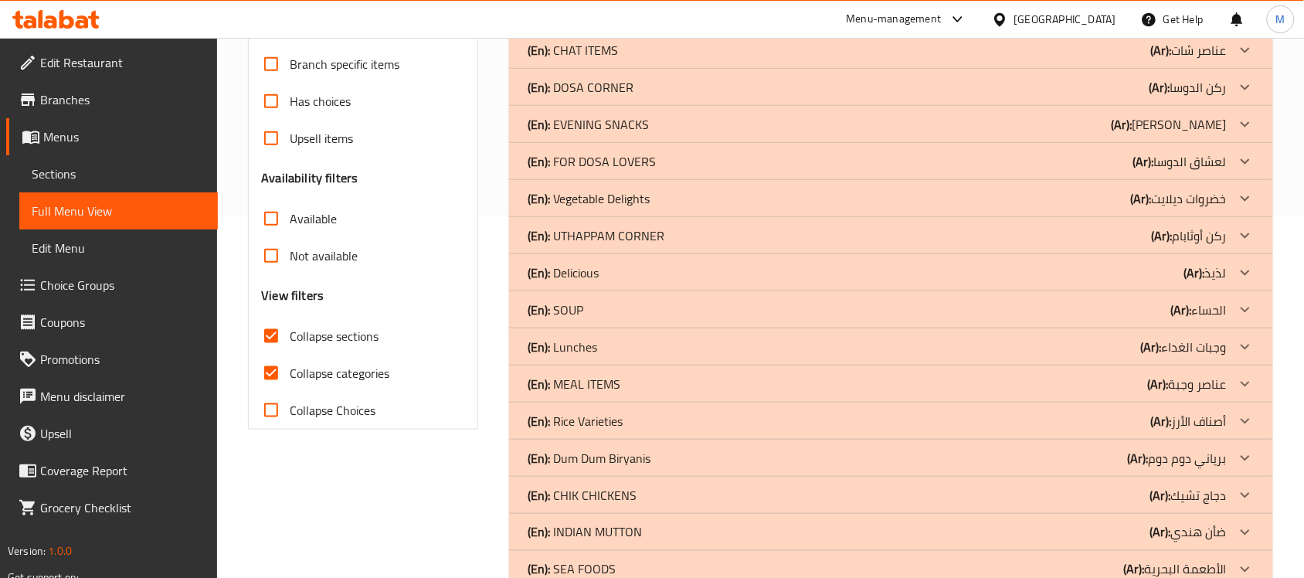
scroll to position [386, 0]
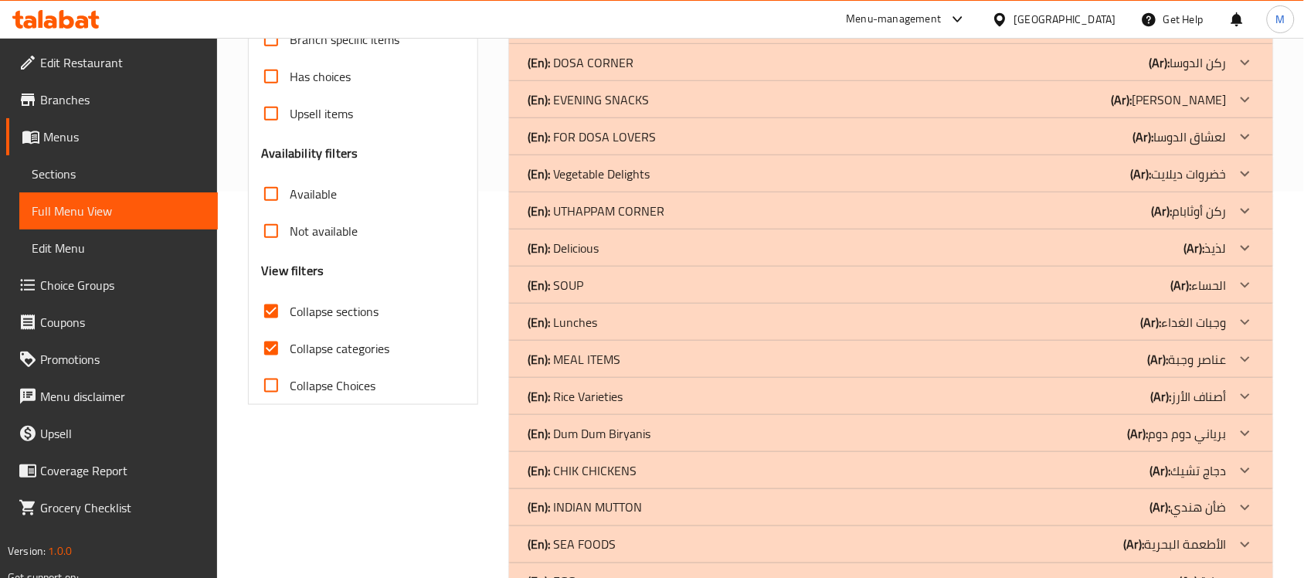
click at [287, 344] on input "Collapse categories" at bounding box center [271, 348] width 37 height 37
checkbox input "false"
